Goal: Information Seeking & Learning: Learn about a topic

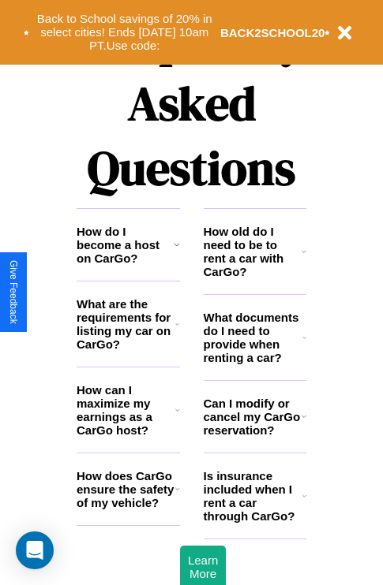
scroll to position [1911, 0]
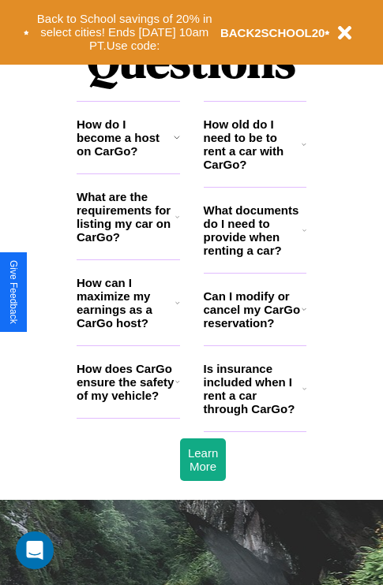
click at [128, 242] on h3 "What are the requirements for listing my car on CarGo?" at bounding box center [126, 217] width 99 height 54
click at [254, 170] on h3 "How old do I need to be to rent a car with CarGo?" at bounding box center [253, 145] width 99 height 54
click at [254, 256] on h3 "What documents do I need to provide when renting a car?" at bounding box center [253, 231] width 99 height 54
click at [128, 402] on h3 "How does CarGo ensure the safety of my vehicle?" at bounding box center [126, 382] width 99 height 40
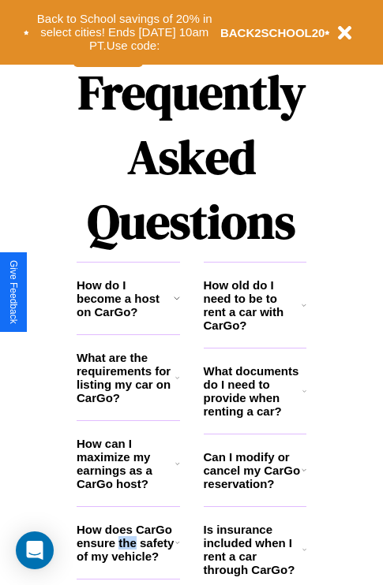
scroll to position [1536, 0]
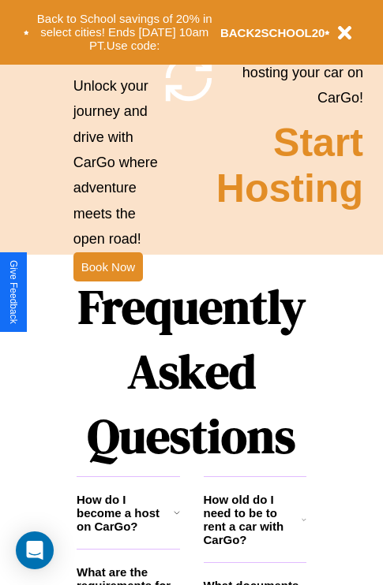
click at [107, 293] on h1 "Frequently Asked Questions" at bounding box center [192, 372] width 230 height 210
